Goal: Manage account settings

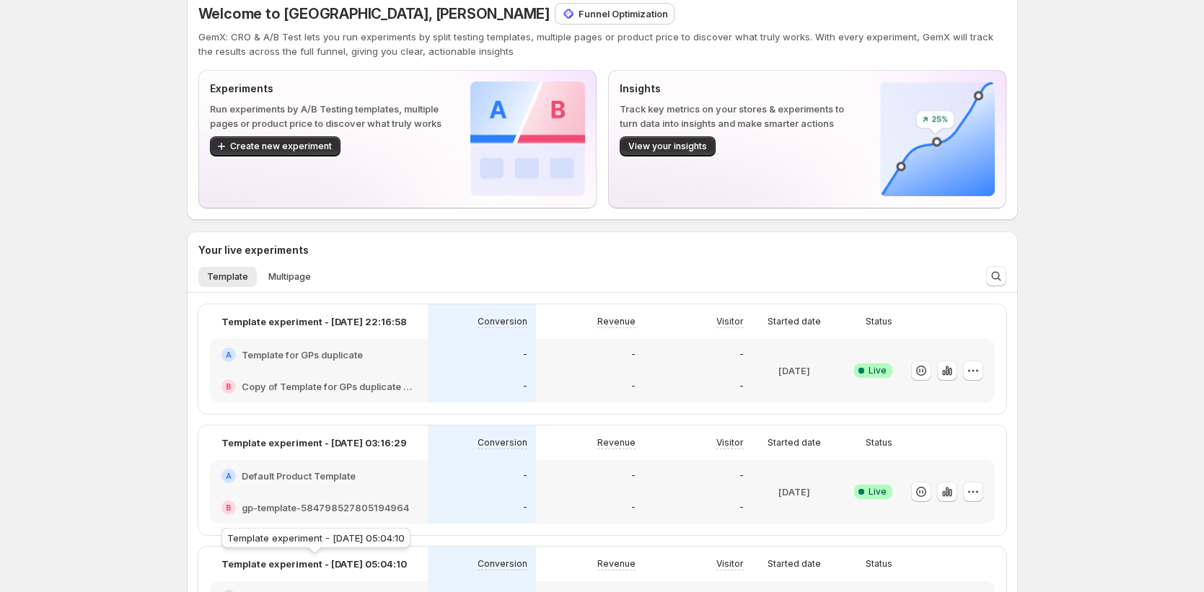
scroll to position [38, 0]
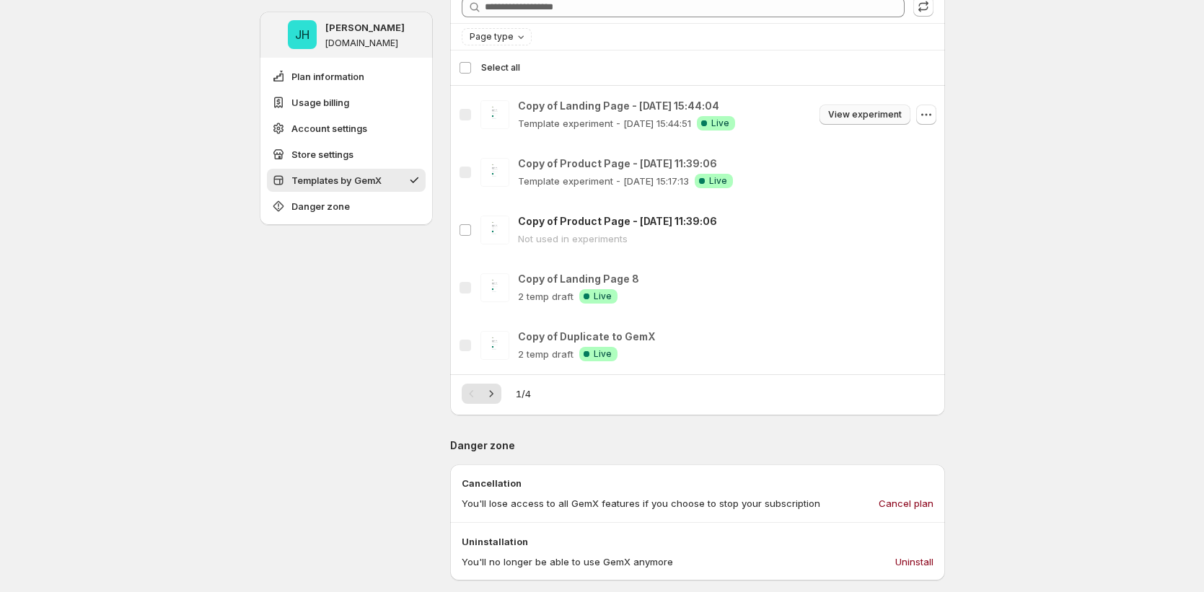
scroll to position [1253, 0]
click at [936, 283] on button "button" at bounding box center [926, 286] width 20 height 20
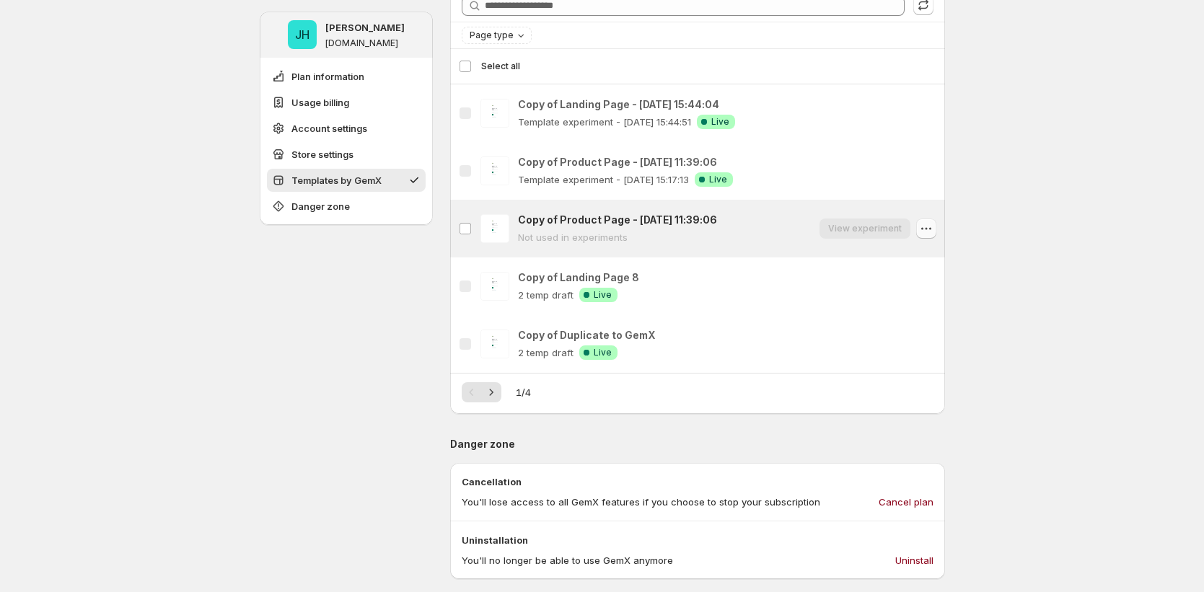
click at [928, 232] on icon "button" at bounding box center [926, 228] width 14 height 14
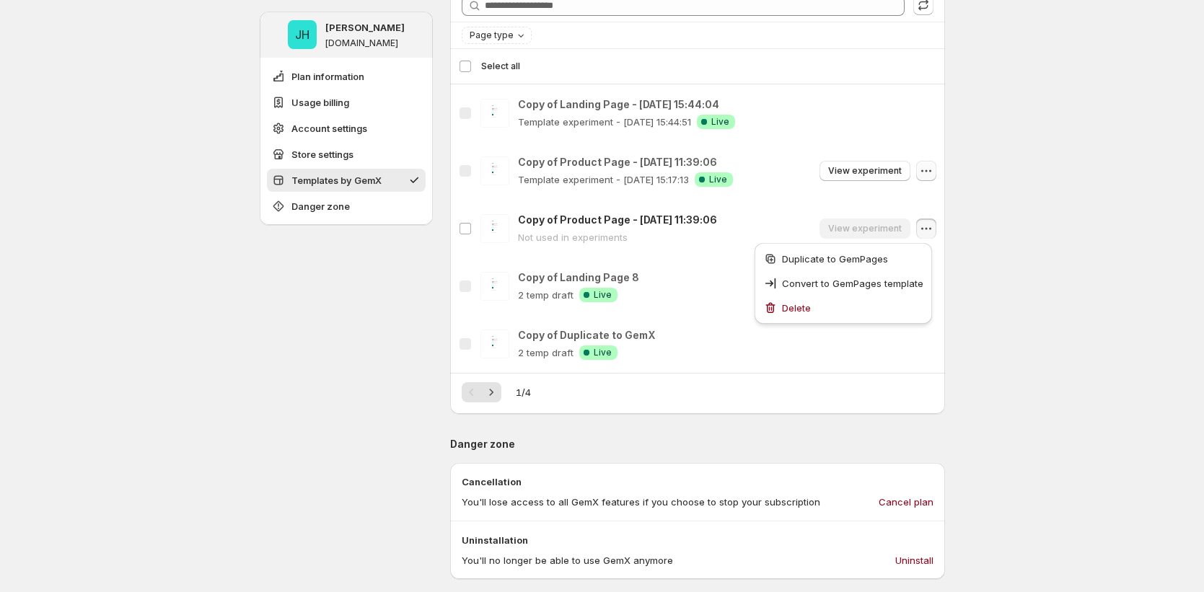
click at [930, 170] on icon "button" at bounding box center [926, 171] width 14 height 14
